Goal: Task Accomplishment & Management: Use online tool/utility

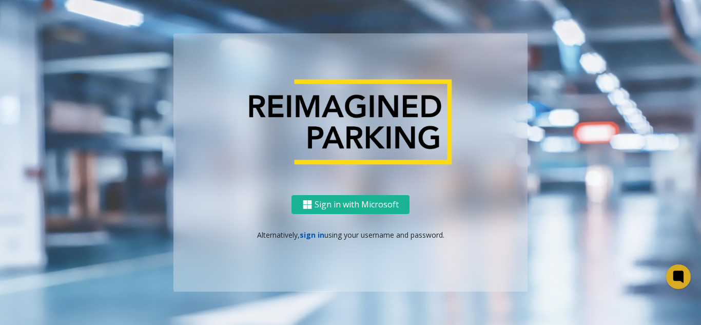
click at [309, 233] on link "sign in" at bounding box center [312, 235] width 25 height 10
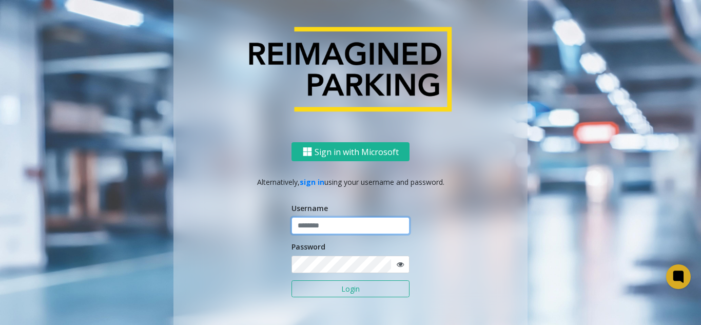
click at [310, 229] on input "text" at bounding box center [350, 225] width 118 height 17
paste input "*******"
type input "*******"
click at [400, 268] on span at bounding box center [400, 264] width 19 height 17
drag, startPoint x: 397, startPoint y: 265, endPoint x: 392, endPoint y: 266, distance: 5.2
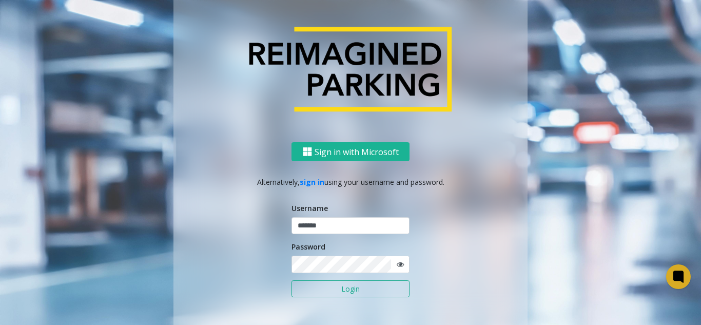
click at [397, 265] on icon at bounding box center [400, 264] width 7 height 7
click at [236, 276] on div "Sign in with Microsoft Alternatively, sign in using your username and password.…" at bounding box center [350, 243] width 354 height 202
click at [342, 297] on button "Login" at bounding box center [350, 288] width 118 height 17
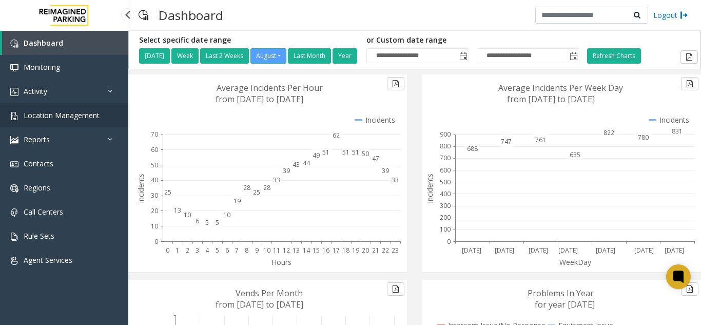
click at [42, 118] on span "Location Management" at bounding box center [62, 115] width 76 height 10
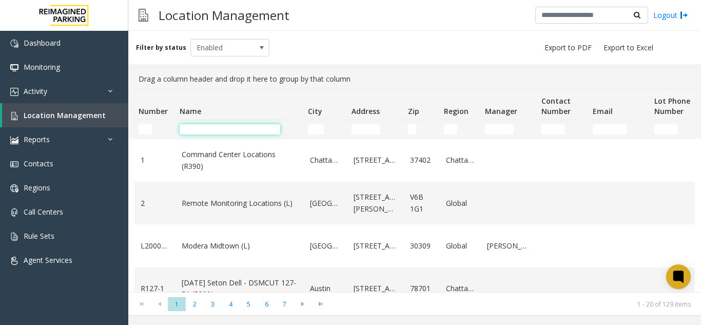
click at [217, 128] on input "Name Filter" at bounding box center [230, 129] width 101 height 10
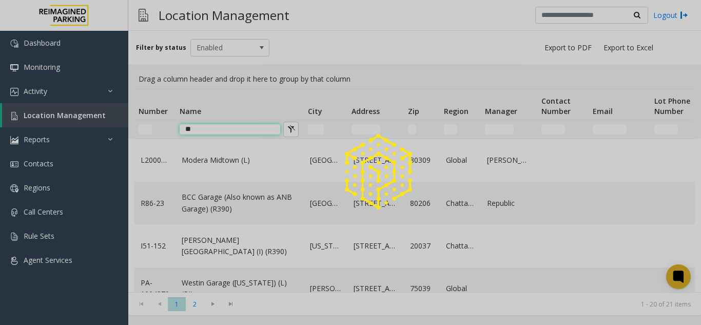
type input "*"
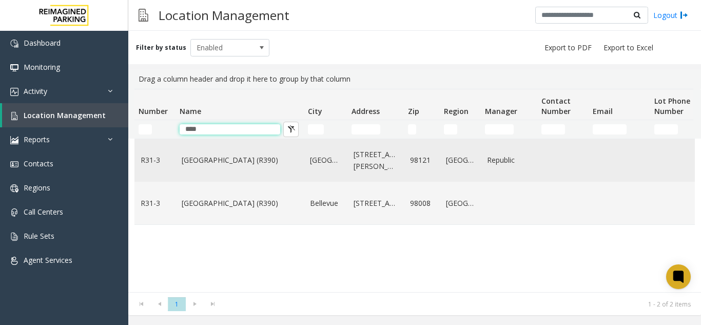
type input "****"
click at [199, 170] on td "Bell Street Garage (R390)" at bounding box center [240, 160] width 128 height 43
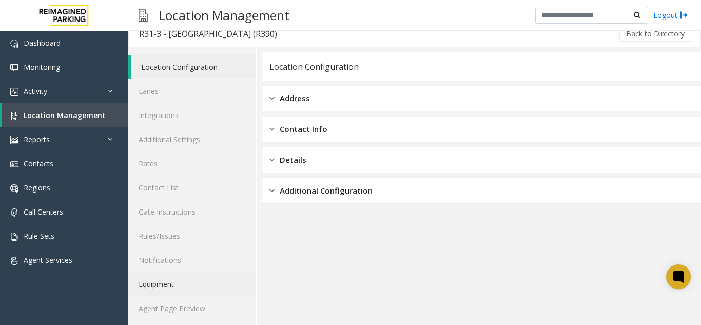
scroll to position [13, 0]
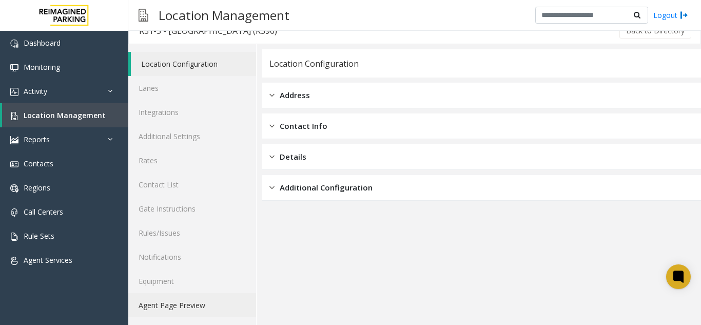
click at [208, 301] on link "Agent Page Preview" at bounding box center [192, 305] width 128 height 24
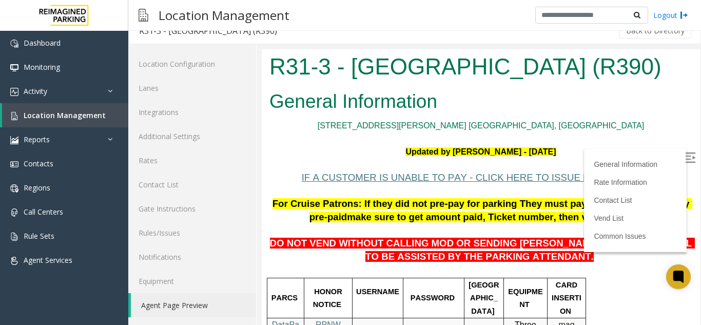
drag, startPoint x: 619, startPoint y: 68, endPoint x: 270, endPoint y: 73, distance: 349.0
click at [270, 73] on h1 "R31-3 - [GEOGRAPHIC_DATA] (R390)" at bounding box center [480, 67] width 423 height 32
copy h1 "R31-3 - [GEOGRAPHIC_DATA] (R390)"
click at [462, 89] on h2 "General Information" at bounding box center [480, 101] width 423 height 27
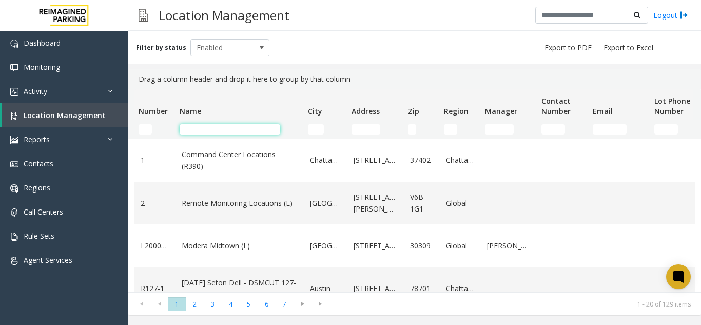
click at [212, 132] on input "Name Filter" at bounding box center [230, 129] width 101 height 10
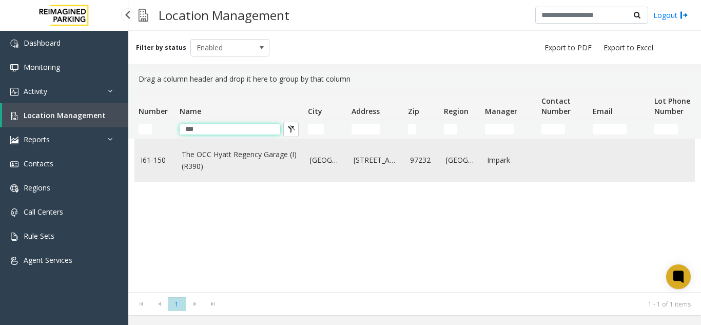
type input "***"
click at [223, 159] on link "The OCC Hyatt Regency Garage (I) (R390)" at bounding box center [240, 160] width 116 height 23
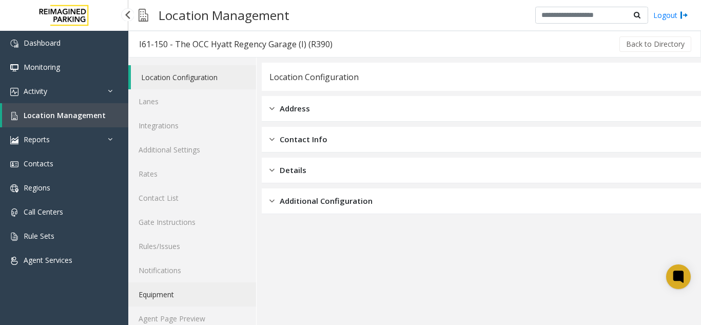
scroll to position [13, 0]
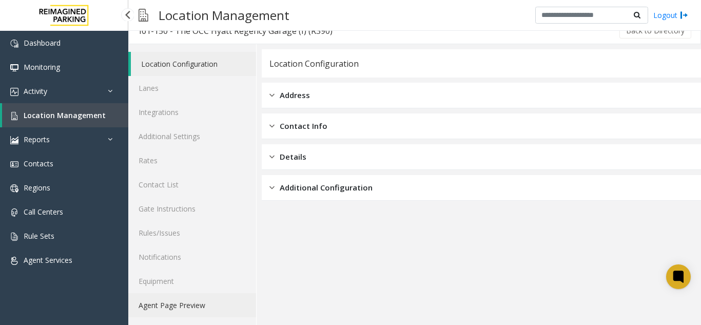
click at [187, 309] on link "Agent Page Preview" at bounding box center [192, 305] width 128 height 24
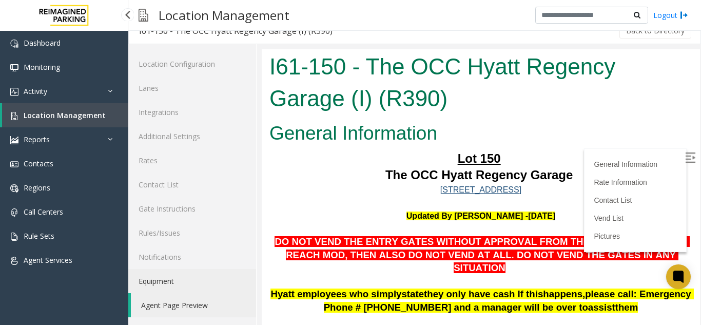
scroll to position [51, 0]
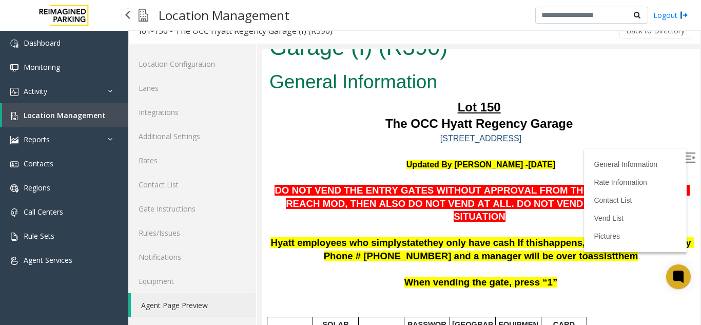
click at [685, 160] on img at bounding box center [690, 157] width 10 height 10
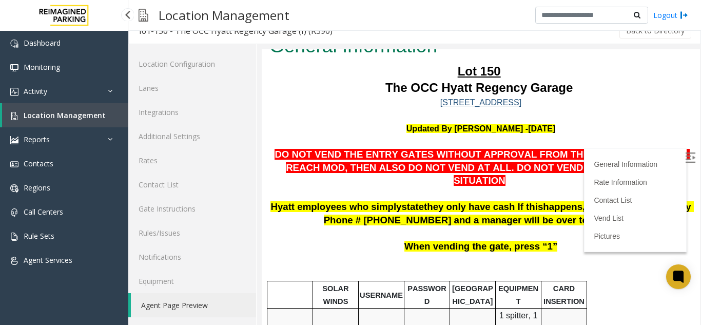
scroll to position [103, 0]
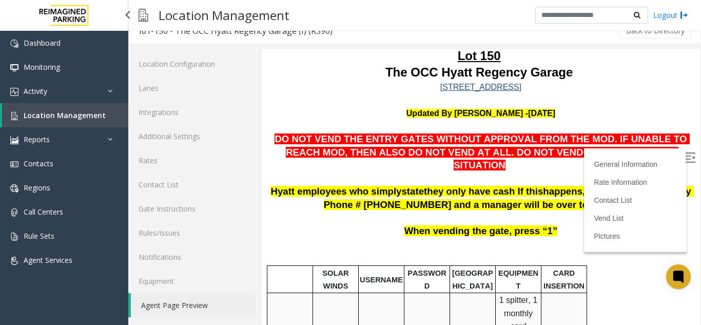
click at [67, 120] on link "Location Management" at bounding box center [65, 115] width 126 height 24
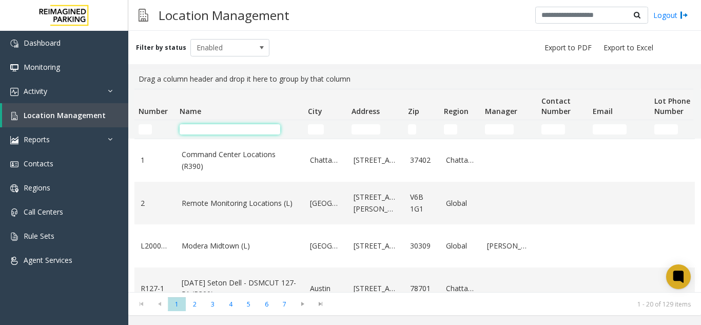
click at [225, 127] on input "Name Filter" at bounding box center [230, 129] width 101 height 10
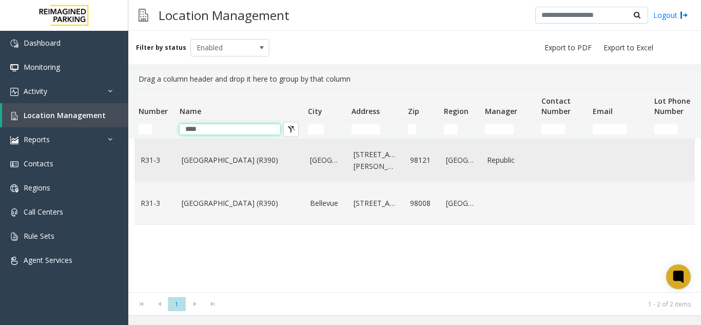
type input "****"
click at [186, 168] on td "Bell Street Garage (R390)" at bounding box center [240, 160] width 128 height 43
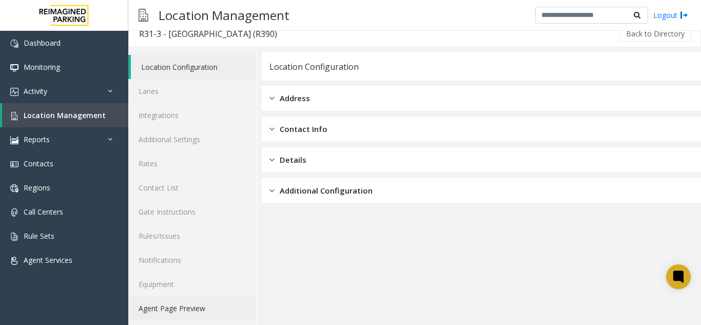
scroll to position [13, 0]
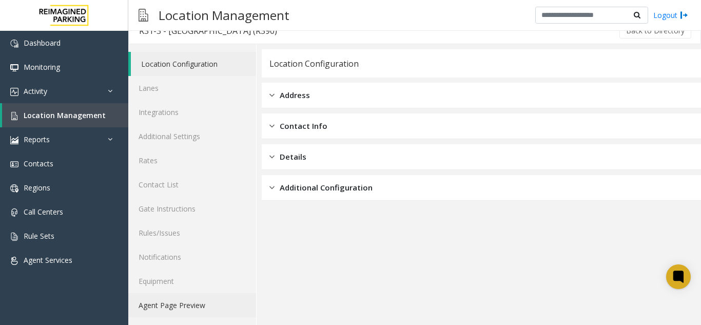
click at [188, 305] on link "Agent Page Preview" at bounding box center [192, 305] width 128 height 24
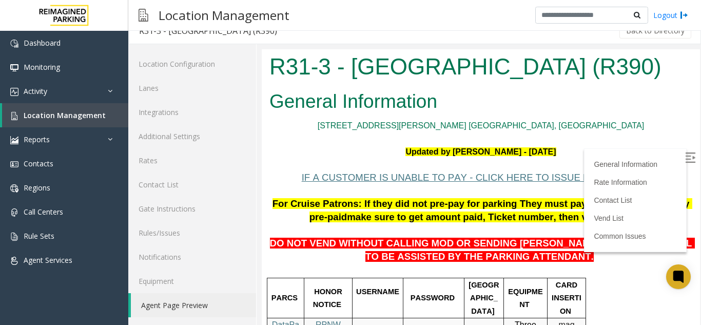
scroll to position [103, 0]
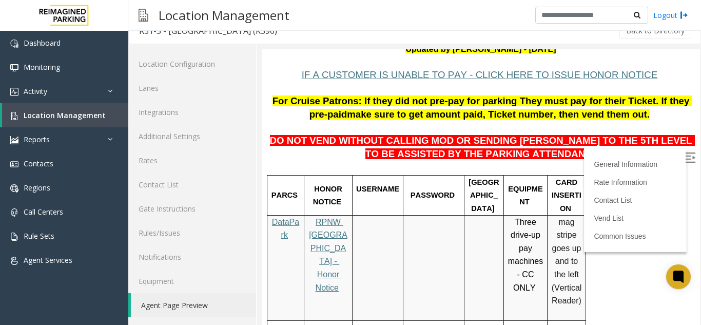
click at [685, 155] on img at bounding box center [690, 157] width 10 height 10
drag, startPoint x: 519, startPoint y: 154, endPoint x: 420, endPoint y: 154, distance: 99.0
click at [428, 155] on span "DO NOT VEND WITHOUT CALLING MOD OR SENDING [PERSON_NAME] TO THE 5TH LEVEL TO BE…" at bounding box center [482, 147] width 425 height 24
click at [420, 154] on span "DO NOT VEND WITHOUT CALLING MOD OR SENDING [PERSON_NAME] TO THE 5TH LEVEL TO BE…" at bounding box center [482, 147] width 425 height 24
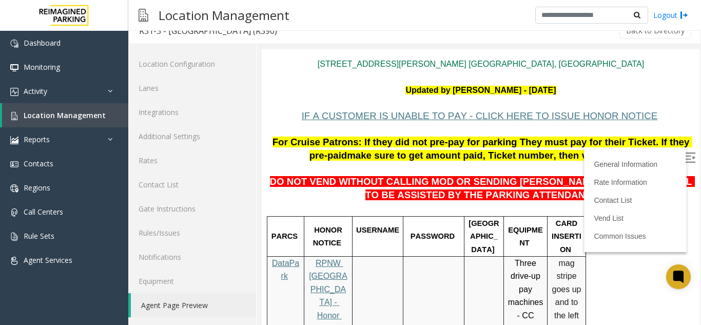
scroll to position [0, 0]
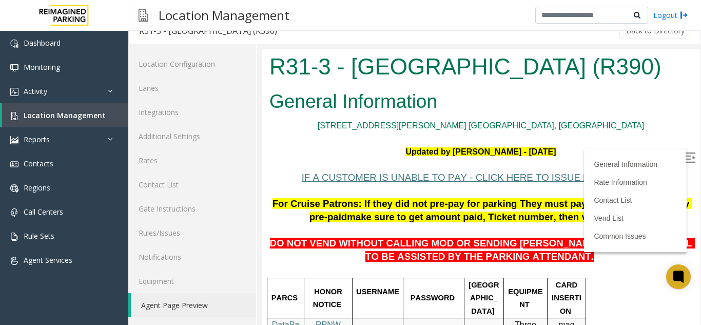
drag, startPoint x: 623, startPoint y: 70, endPoint x: 267, endPoint y: 64, distance: 356.7
click at [267, 64] on div "R31-3 - [GEOGRAPHIC_DATA] (R390)" at bounding box center [481, 67] width 438 height 37
copy h1 "R31-3 - [GEOGRAPHIC_DATA] (R390)"
click at [477, 69] on h1 "R31-3 - [GEOGRAPHIC_DATA] (R390)" at bounding box center [480, 67] width 423 height 32
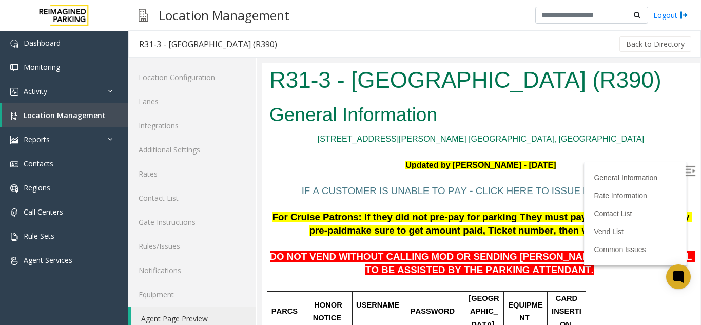
scroll to position [13, 0]
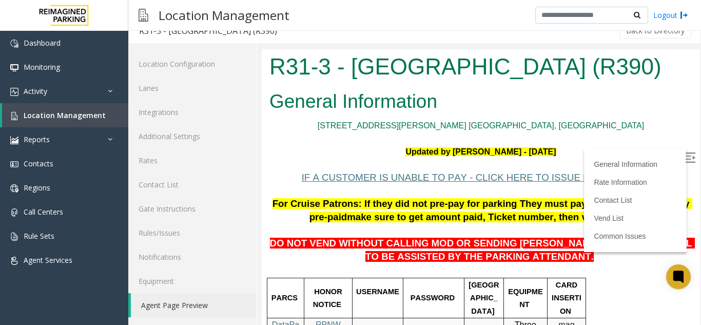
drag, startPoint x: 628, startPoint y: 67, endPoint x: 261, endPoint y: 70, distance: 366.4
click at [262, 70] on html "R31-3 - [GEOGRAPHIC_DATA] (R390) General Information [STREET_ADDRESS][PERSON_NA…" at bounding box center [481, 187] width 438 height 276
copy h1 "R31-3 - [GEOGRAPHIC_DATA] (R390)"
drag, startPoint x: 380, startPoint y: 133, endPoint x: 289, endPoint y: 137, distance: 90.9
click at [378, 133] on p at bounding box center [480, 138] width 423 height 13
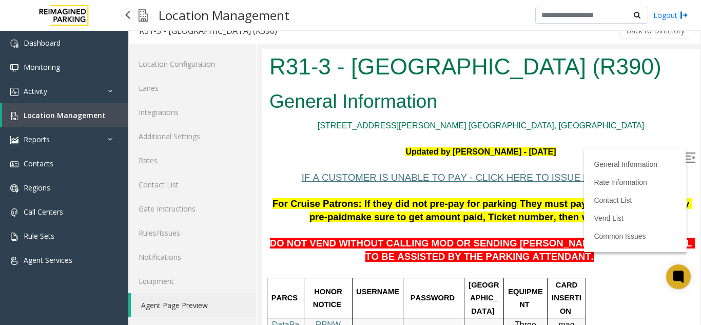
click at [84, 121] on link "Location Management" at bounding box center [65, 115] width 126 height 24
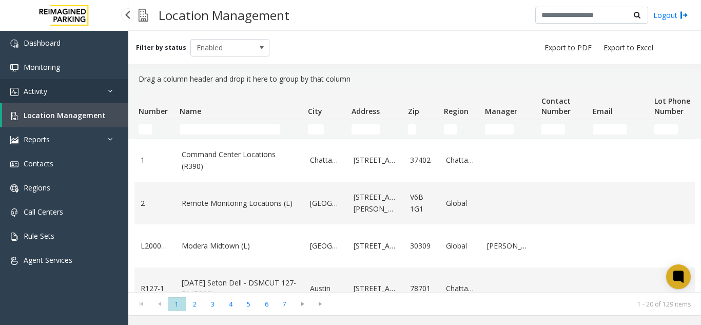
click at [64, 92] on link "Activity" at bounding box center [64, 91] width 128 height 24
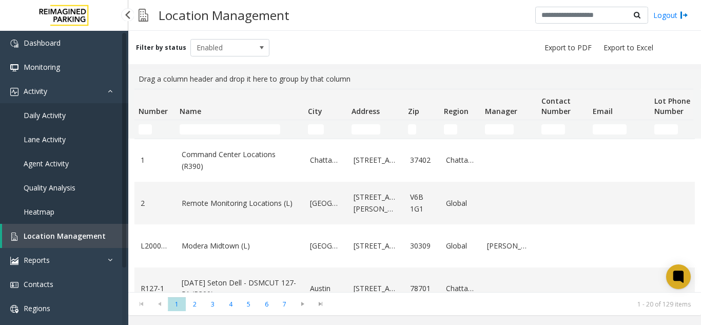
click at [55, 169] on link "Agent Activity" at bounding box center [64, 163] width 128 height 24
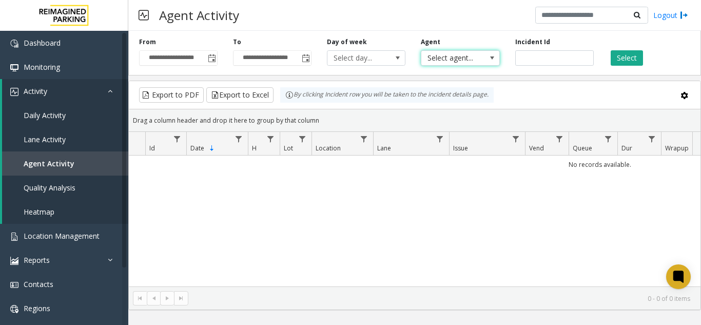
click at [473, 52] on span "Select agent..." at bounding box center [452, 58] width 62 height 14
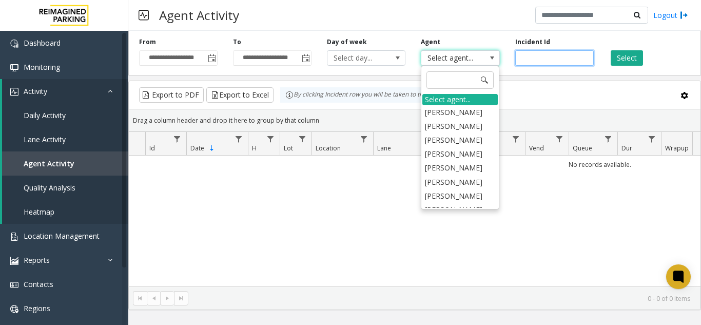
click at [522, 59] on input "number" at bounding box center [554, 57] width 79 height 15
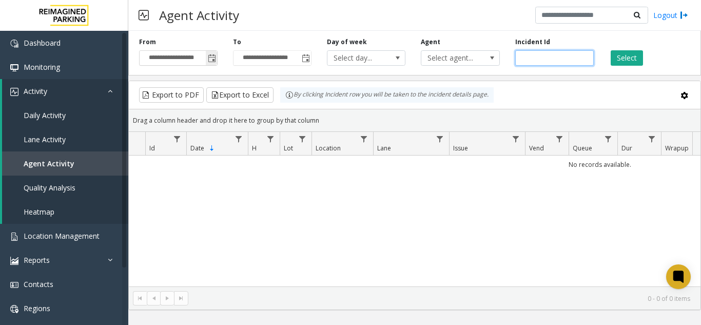
click at [206, 60] on span "Toggle popup" at bounding box center [211, 58] width 11 height 16
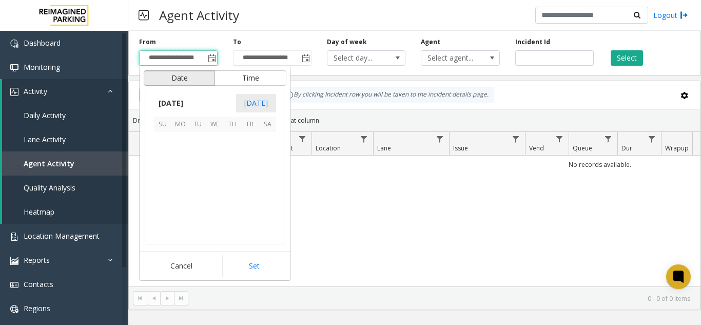
scroll to position [184055, 0]
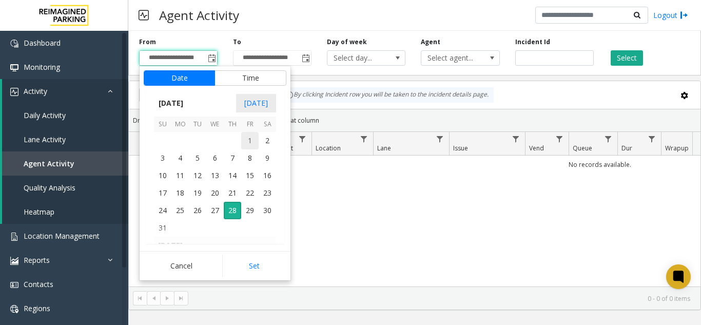
click at [249, 143] on span "1" at bounding box center [249, 140] width 17 height 17
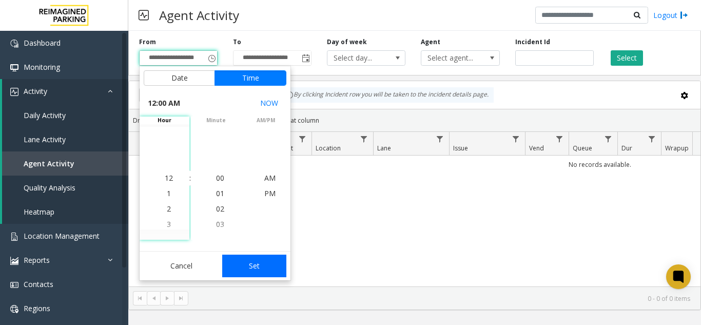
drag, startPoint x: 267, startPoint y: 252, endPoint x: 265, endPoint y: 261, distance: 9.0
click at [266, 253] on div "Cancel Set" at bounding box center [215, 265] width 151 height 29
click at [264, 262] on button "Set" at bounding box center [254, 266] width 65 height 23
type input "**********"
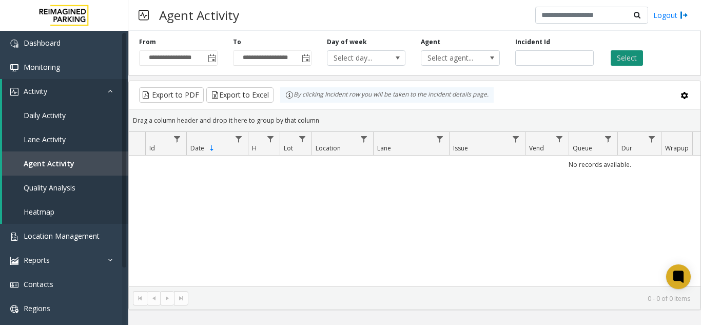
click at [622, 61] on button "Select" at bounding box center [627, 57] width 32 height 15
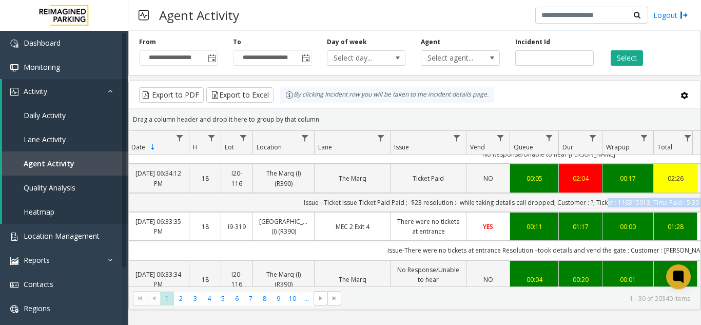
scroll to position [0, 156]
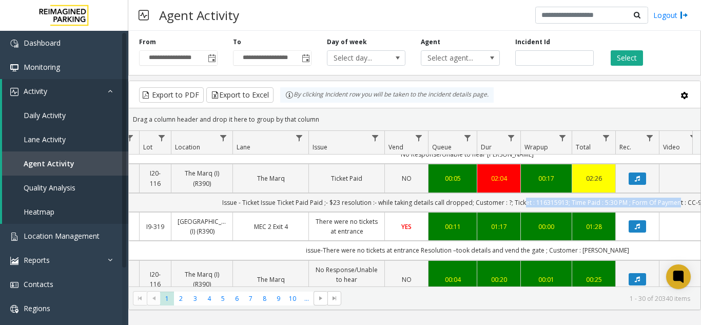
drag, startPoint x: 674, startPoint y: 182, endPoint x: 693, endPoint y: 182, distance: 18.5
click at [693, 182] on div "4065185 [DATE] 06:37:57 PM 18 L21077700 [GEOGRAPHIC_DATA] (L) LH Visitor Exit (…" at bounding box center [415, 220] width 572 height 132
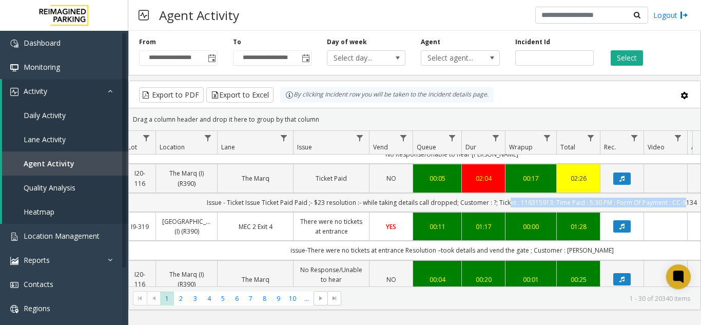
click at [535, 193] on td "Issue - Ticket Issue Ticket Paid Paid ;- $23 resolution :- while taking details…" at bounding box center [451, 202] width 925 height 19
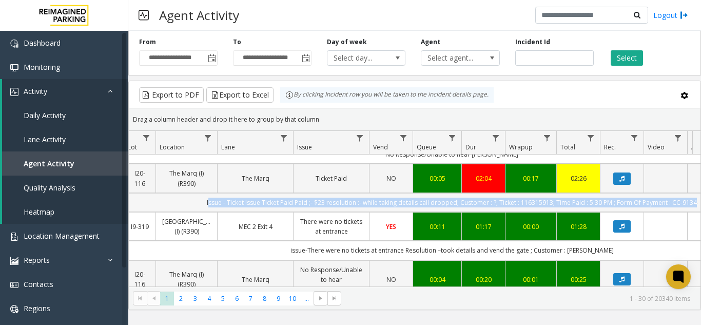
click at [535, 193] on td "Issue - Ticket Issue Ticket Paid Paid ;- $23 resolution :- while taking details…" at bounding box center [451, 202] width 925 height 19
click at [524, 193] on td "Issue - Ticket Issue Ticket Paid Paid ;- $23 resolution :- while taking details…" at bounding box center [451, 202] width 925 height 19
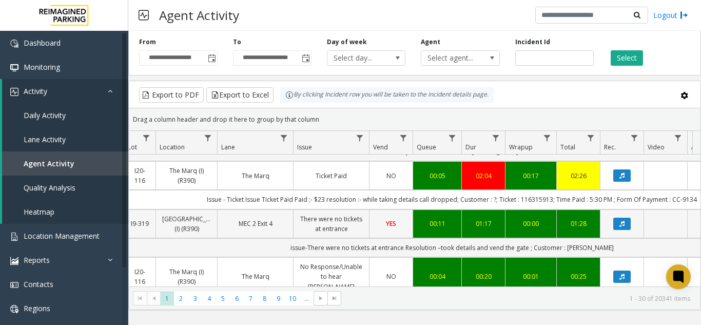
scroll to position [205, 156]
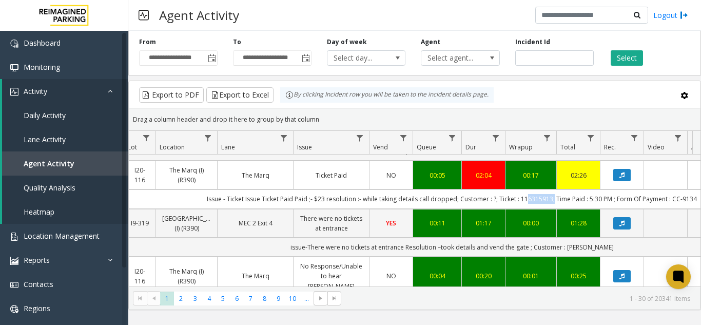
drag, startPoint x: 552, startPoint y: 178, endPoint x: 522, endPoint y: 179, distance: 29.8
click at [522, 189] on td "Issue - Ticket Issue Ticket Paid Paid ;- $23 resolution :- while taking details…" at bounding box center [451, 198] width 925 height 19
click at [528, 189] on td "Issue - Ticket Issue Ticket Paid Paid ;- $23 resolution :- while taking details…" at bounding box center [451, 198] width 925 height 19
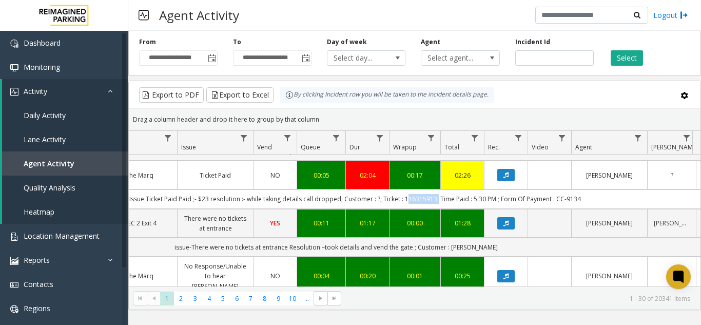
scroll to position [0, 369]
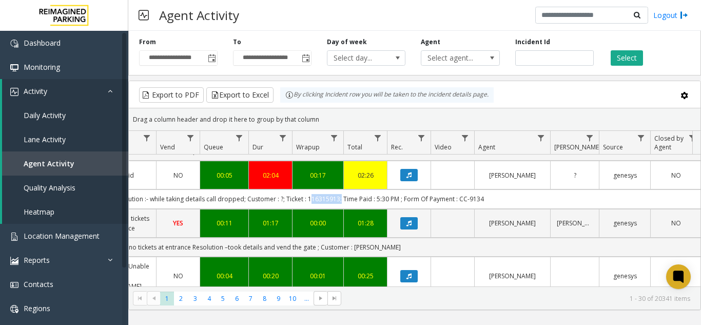
drag, startPoint x: 623, startPoint y: 179, endPoint x: 696, endPoint y: 177, distance: 72.9
click at [696, 177] on div "4065185 [DATE] 06:37:57 PM 18 L21077700 [GEOGRAPHIC_DATA] (L) LH Visitor Exit (…" at bounding box center [415, 220] width 572 height 132
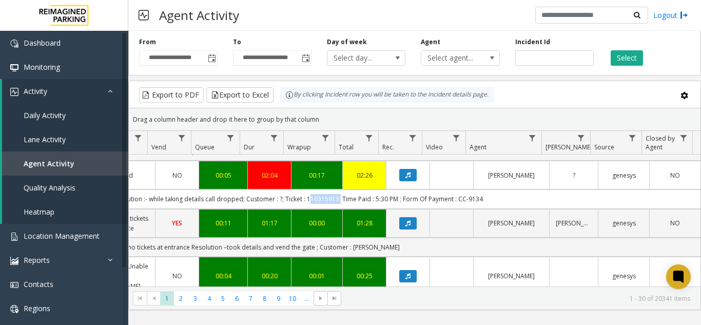
click at [543, 189] on td "Issue - Ticket Issue Ticket Paid Paid ;- $23 resolution :- while taking details…" at bounding box center [237, 198] width 925 height 19
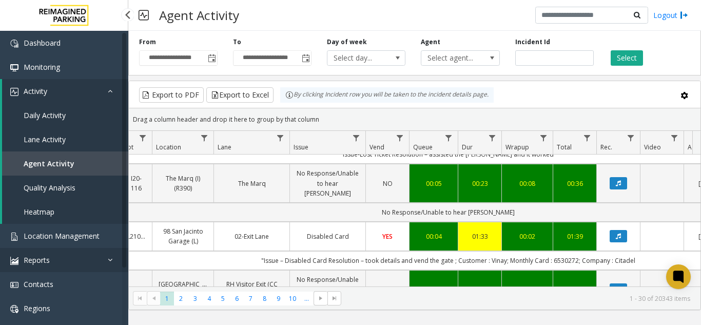
scroll to position [0, 4]
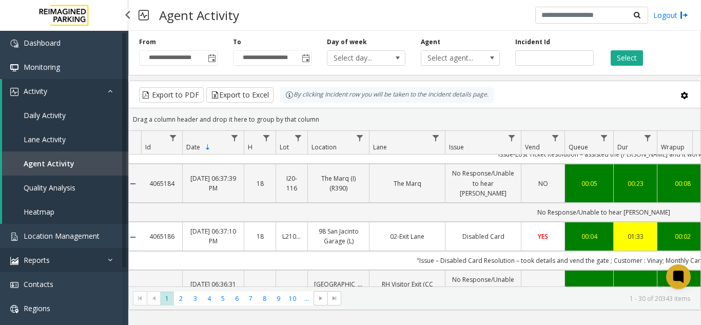
drag, startPoint x: 455, startPoint y: 258, endPoint x: 116, endPoint y: 260, distance: 338.7
click at [116, 260] on app-root "**********" at bounding box center [350, 162] width 701 height 325
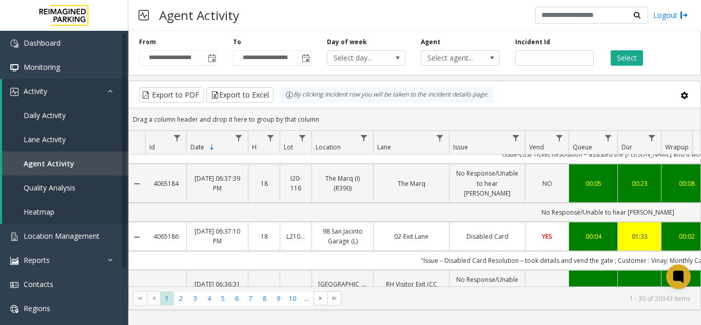
click at [232, 262] on td ""Issue – Disabled Card Resolution – took details and vend the gate ; Customer :…" at bounding box center [607, 260] width 925 height 19
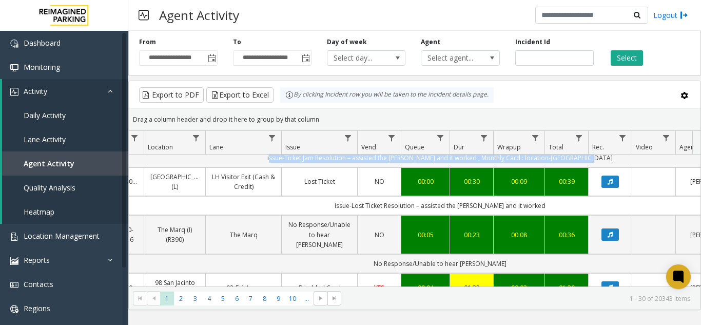
scroll to position [0, 276]
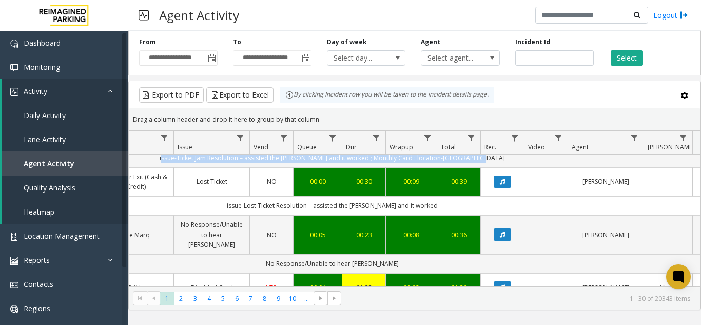
drag, startPoint x: 366, startPoint y: 174, endPoint x: 697, endPoint y: 174, distance: 331.0
click at [697, 174] on div "4065187 [DATE] 06:39:08 PM 18 I9-0481 [GEOGRAPHIC_DATA] (I) [GEOGRAPHIC_DATA] T…" at bounding box center [415, 220] width 572 height 132
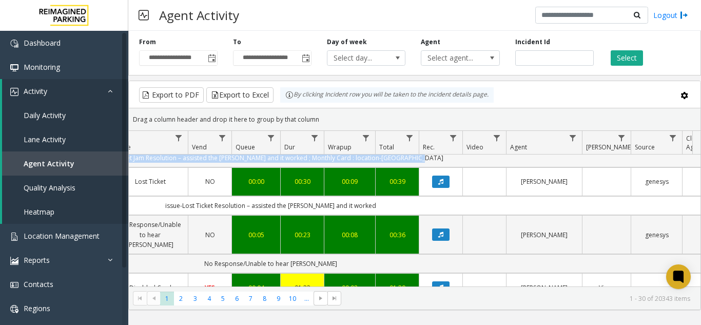
click at [449, 167] on td "issue-Ticket Jam Resolution – assisted the [PERSON_NAME] and it worked ; Monthl…" at bounding box center [270, 157] width 925 height 19
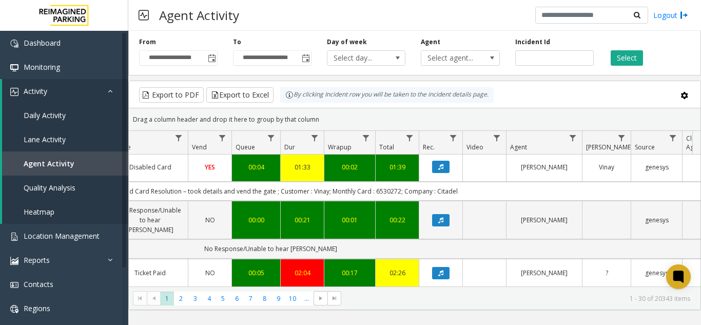
scroll to position [205, 337]
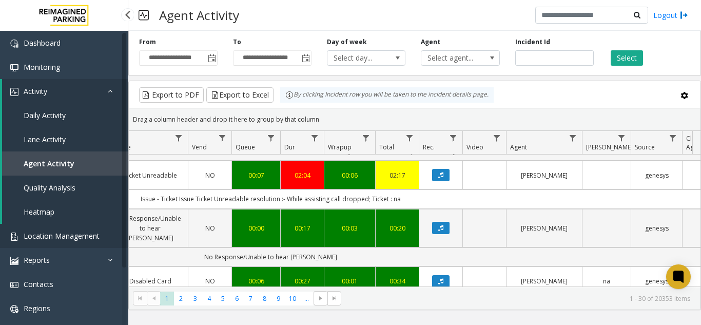
click at [60, 235] on span "Location Management" at bounding box center [62, 236] width 76 height 10
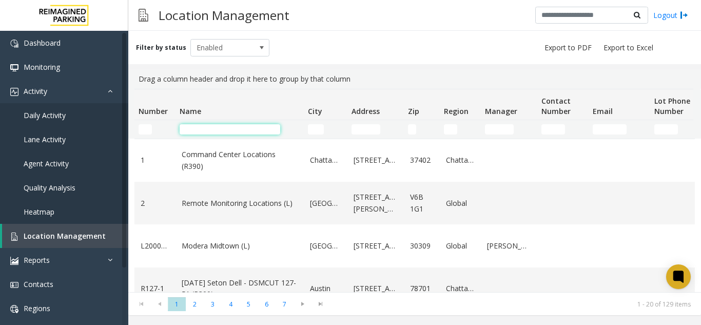
click at [207, 129] on input "Name Filter" at bounding box center [230, 129] width 101 height 10
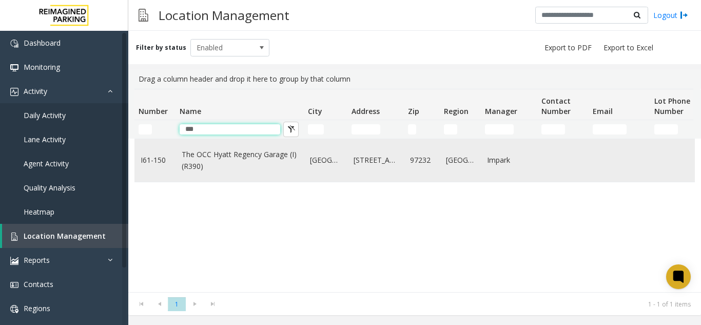
type input "***"
click at [219, 163] on link "The OCC Hyatt Regency Garage (I) (R390)" at bounding box center [240, 160] width 116 height 23
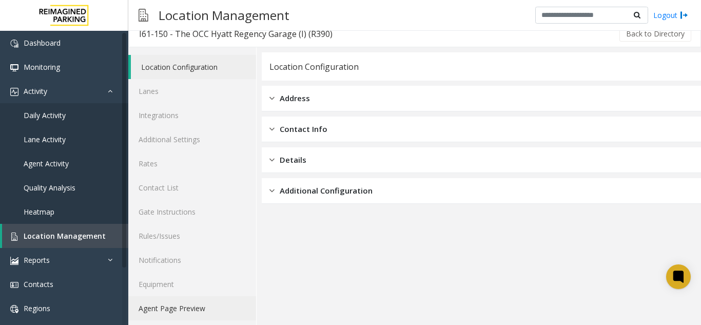
scroll to position [13, 0]
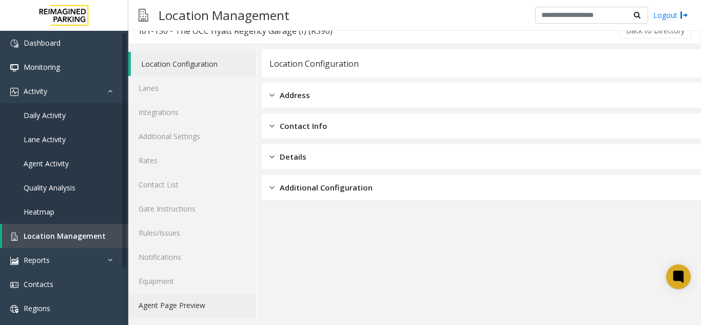
click at [179, 307] on link "Agent Page Preview" at bounding box center [192, 305] width 128 height 24
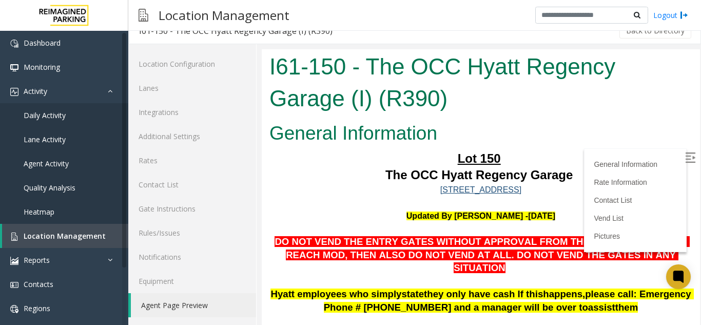
scroll to position [51, 0]
